Goal: Task Accomplishment & Management: Manage account settings

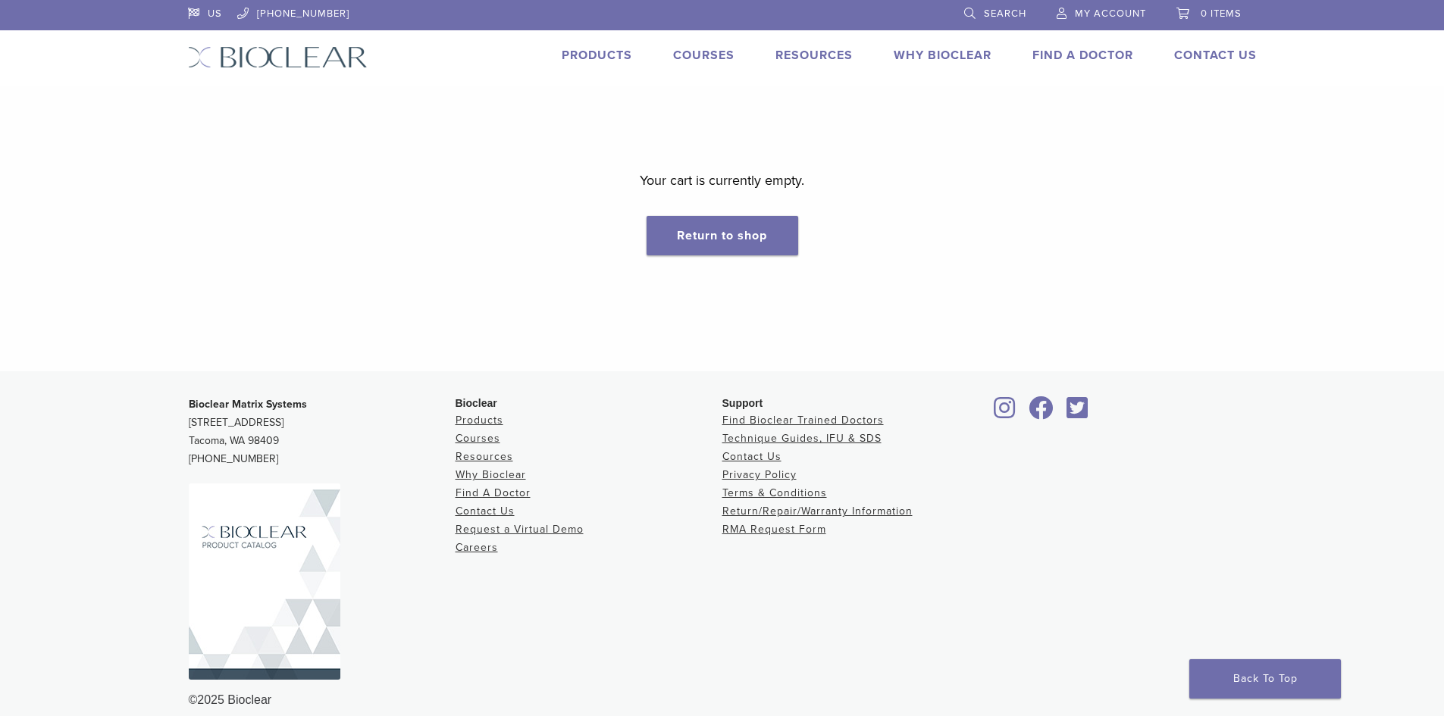
click at [1107, 24] on li "My Account" at bounding box center [1102, 14] width 120 height 28
click at [1107, 19] on span "My Account" at bounding box center [1110, 14] width 71 height 12
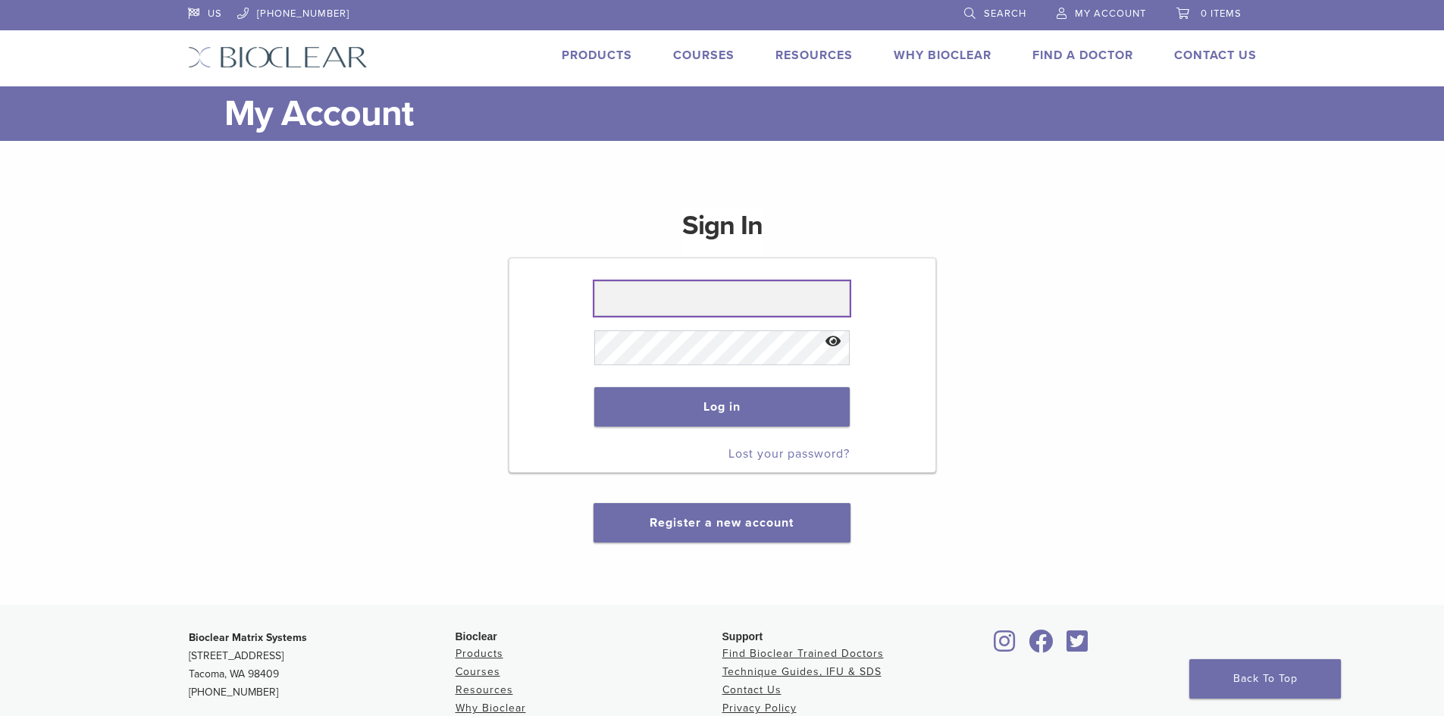
click at [770, 312] on input "text" at bounding box center [722, 298] width 256 height 35
type input "**********"
